Goal: Information Seeking & Learning: Find specific fact

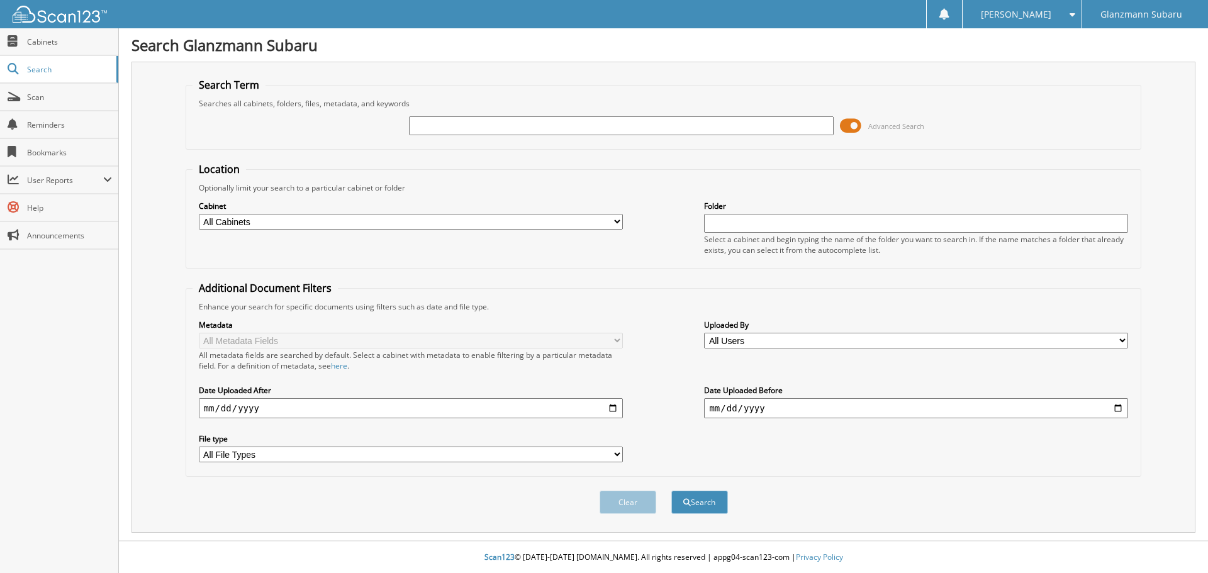
click at [608, 128] on input "text" at bounding box center [621, 125] width 424 height 19
type input "SH412928"
click at [671, 491] on button "Search" at bounding box center [699, 502] width 57 height 23
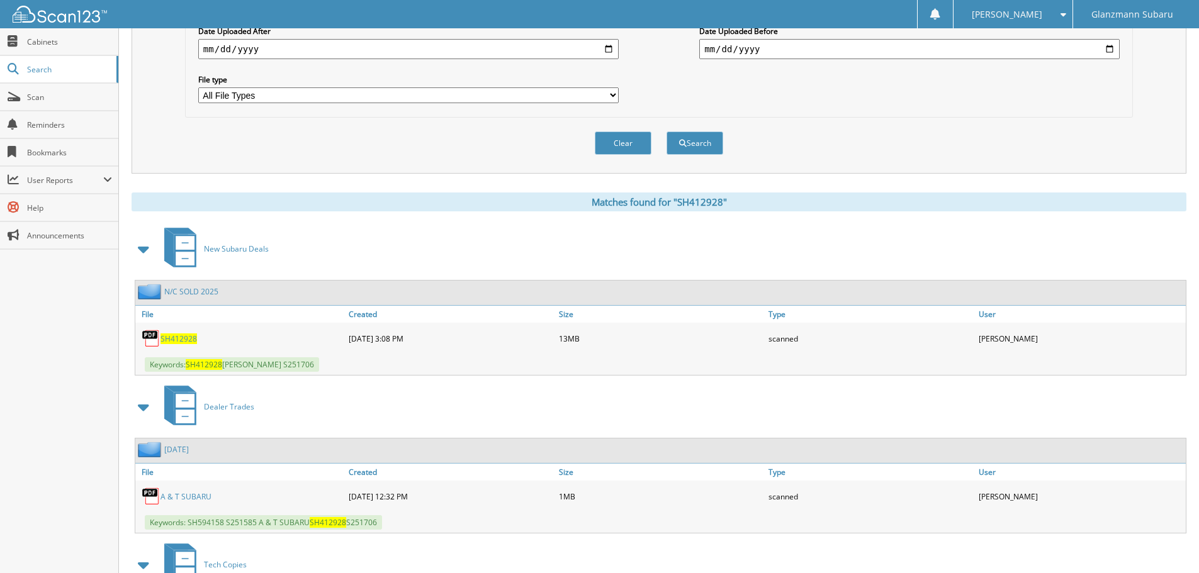
scroll to position [378, 0]
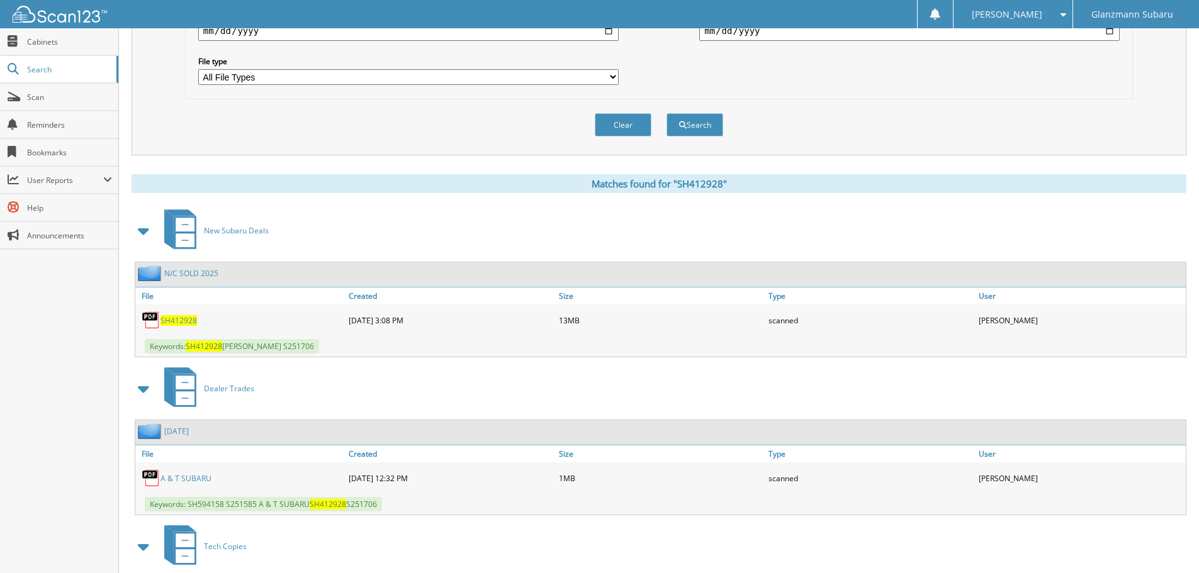
click at [174, 319] on span "SH412928" at bounding box center [178, 320] width 36 height 11
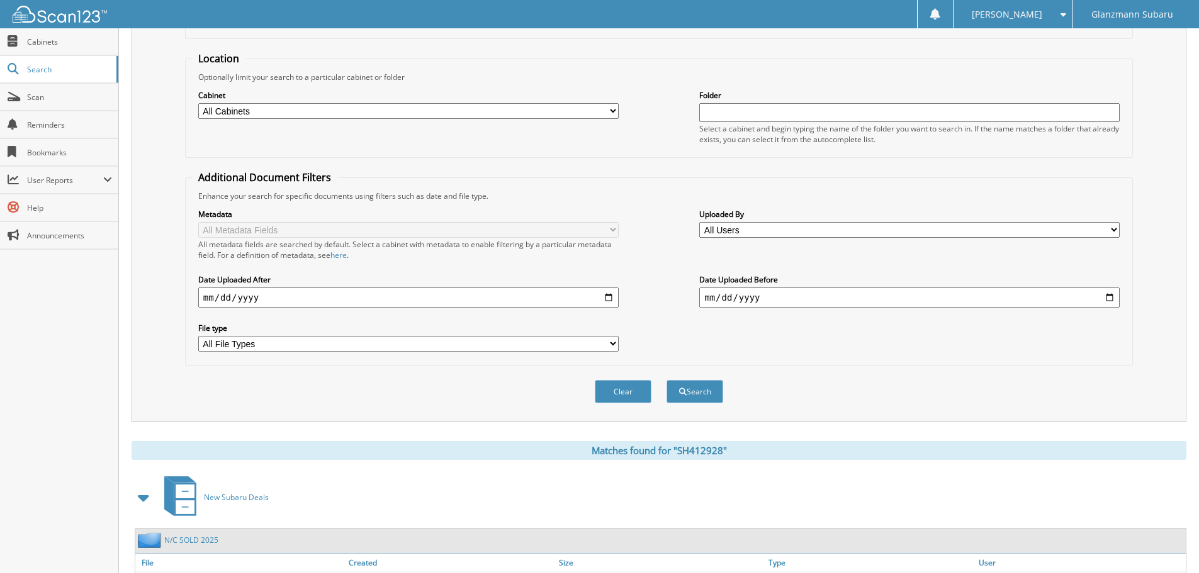
scroll to position [0, 0]
